Goal: Check status: Check status

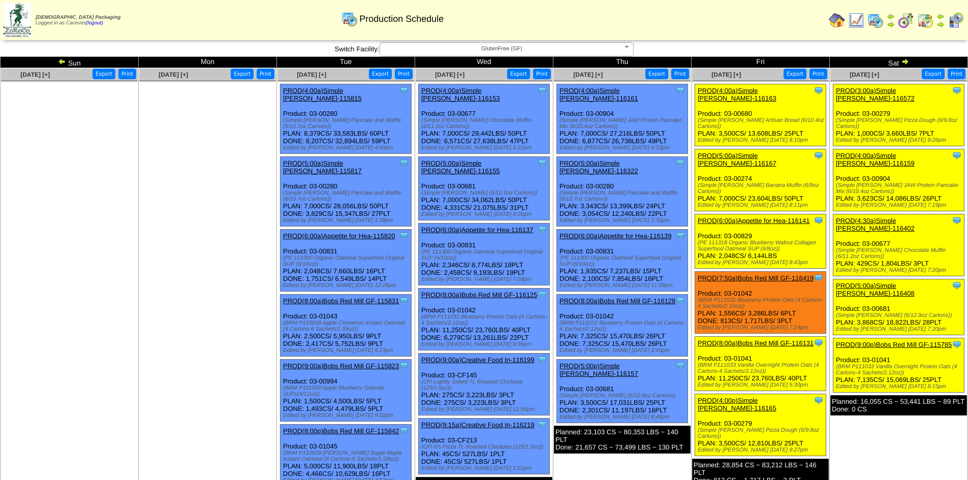
click at [916, 341] on link "PROD(9:00p)Bobs Red Mill GF-115785" at bounding box center [894, 345] width 116 height 8
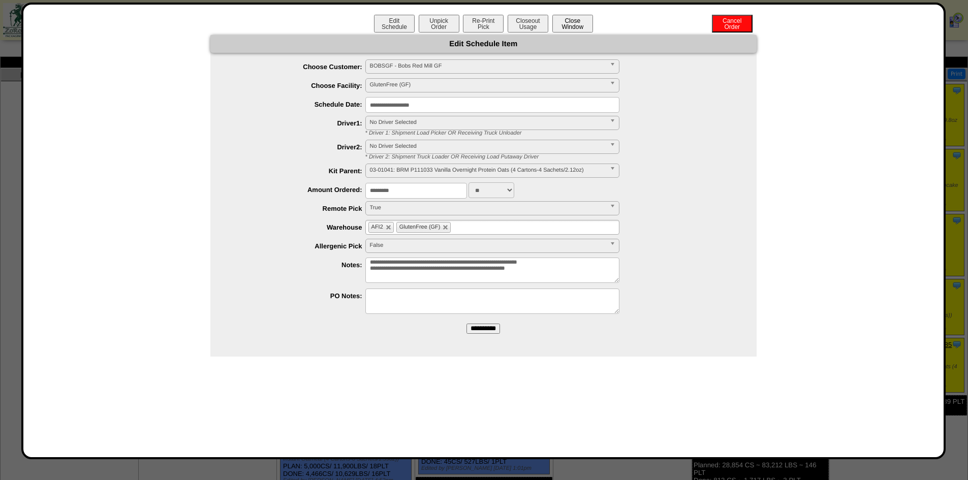
click at [570, 24] on button "Close Window" at bounding box center [573, 24] width 41 height 18
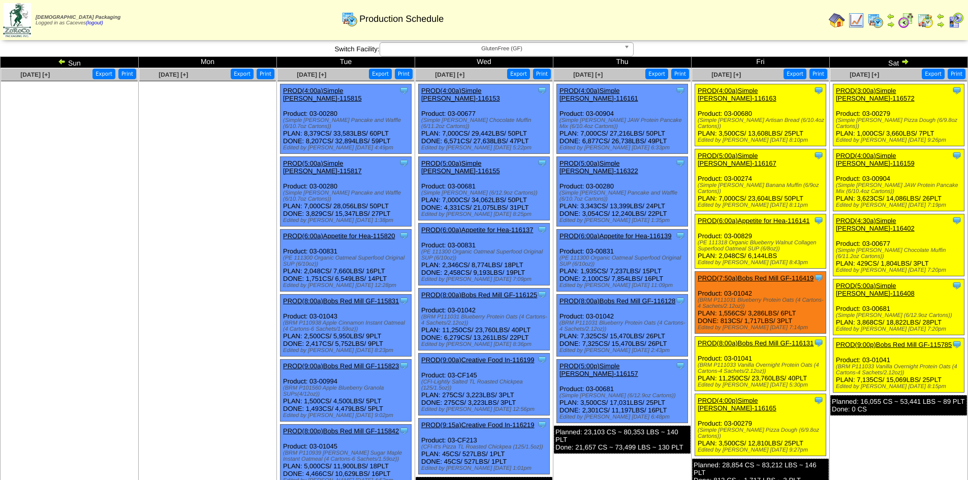
click at [901, 65] on img at bounding box center [905, 61] width 8 height 8
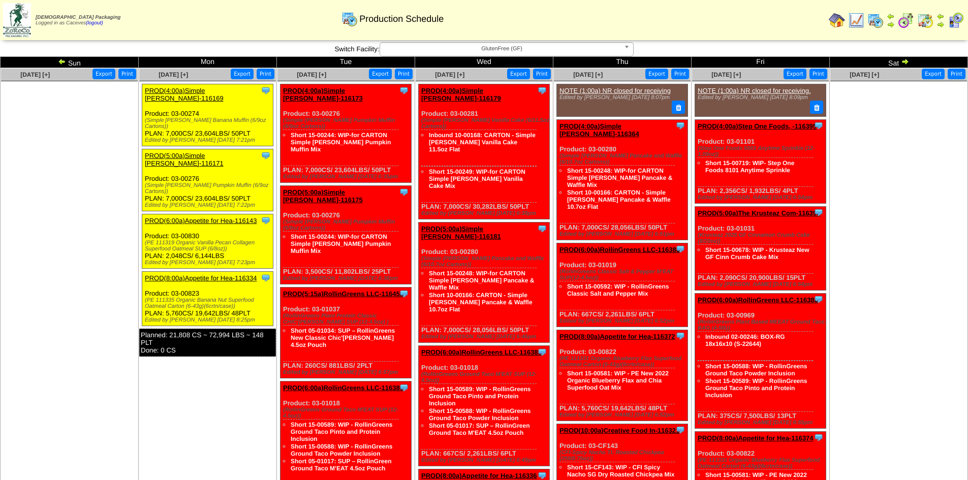
click at [61, 61] on img at bounding box center [62, 61] width 8 height 8
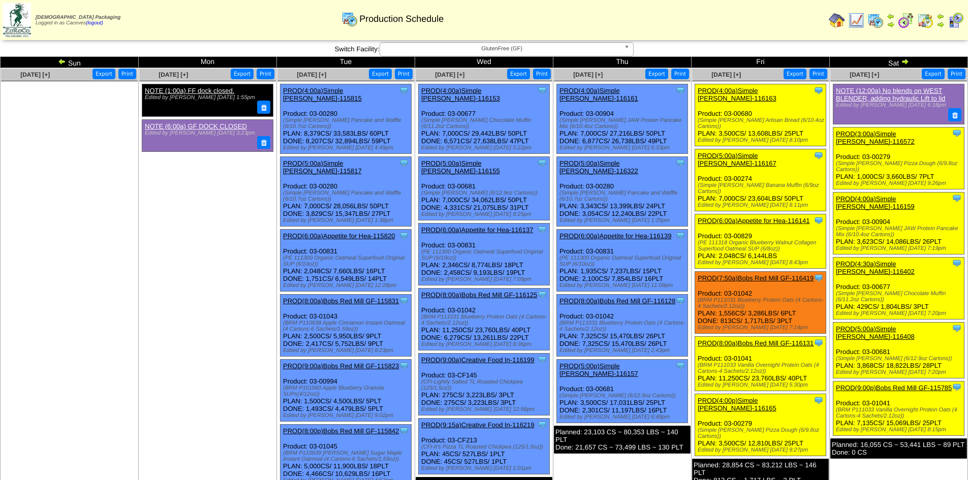
click at [909, 65] on img at bounding box center [905, 61] width 8 height 8
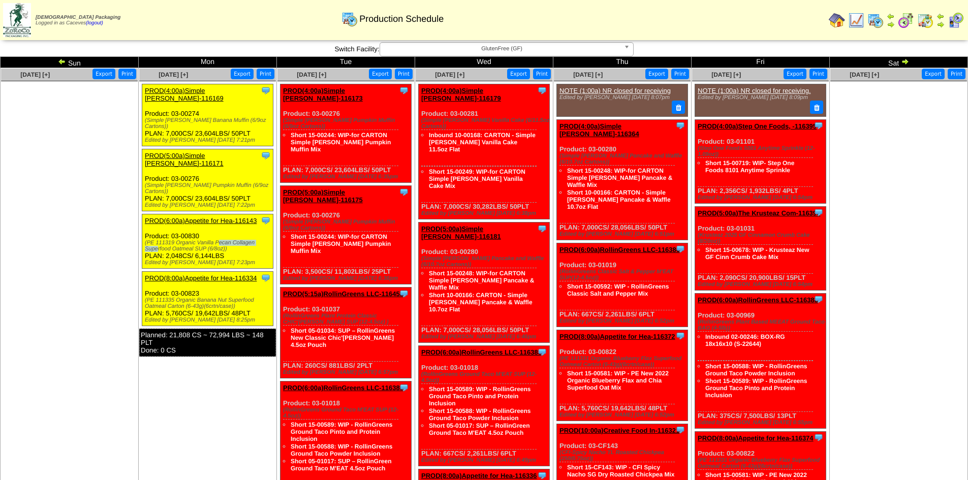
drag, startPoint x: 177, startPoint y: 215, endPoint x: 221, endPoint y: 213, distance: 43.8
click at [221, 240] on div "(PE 111319 Organic Vanilla Pecan Collagen Superfood Oatmeal SUP (6/8oz))" at bounding box center [209, 246] width 128 height 12
click at [237, 240] on div "(PE 111319 Organic Vanilla Pecan Collagen Superfood Oatmeal SUP (6/8oz))" at bounding box center [209, 246] width 128 height 12
